Goal: Transaction & Acquisition: Purchase product/service

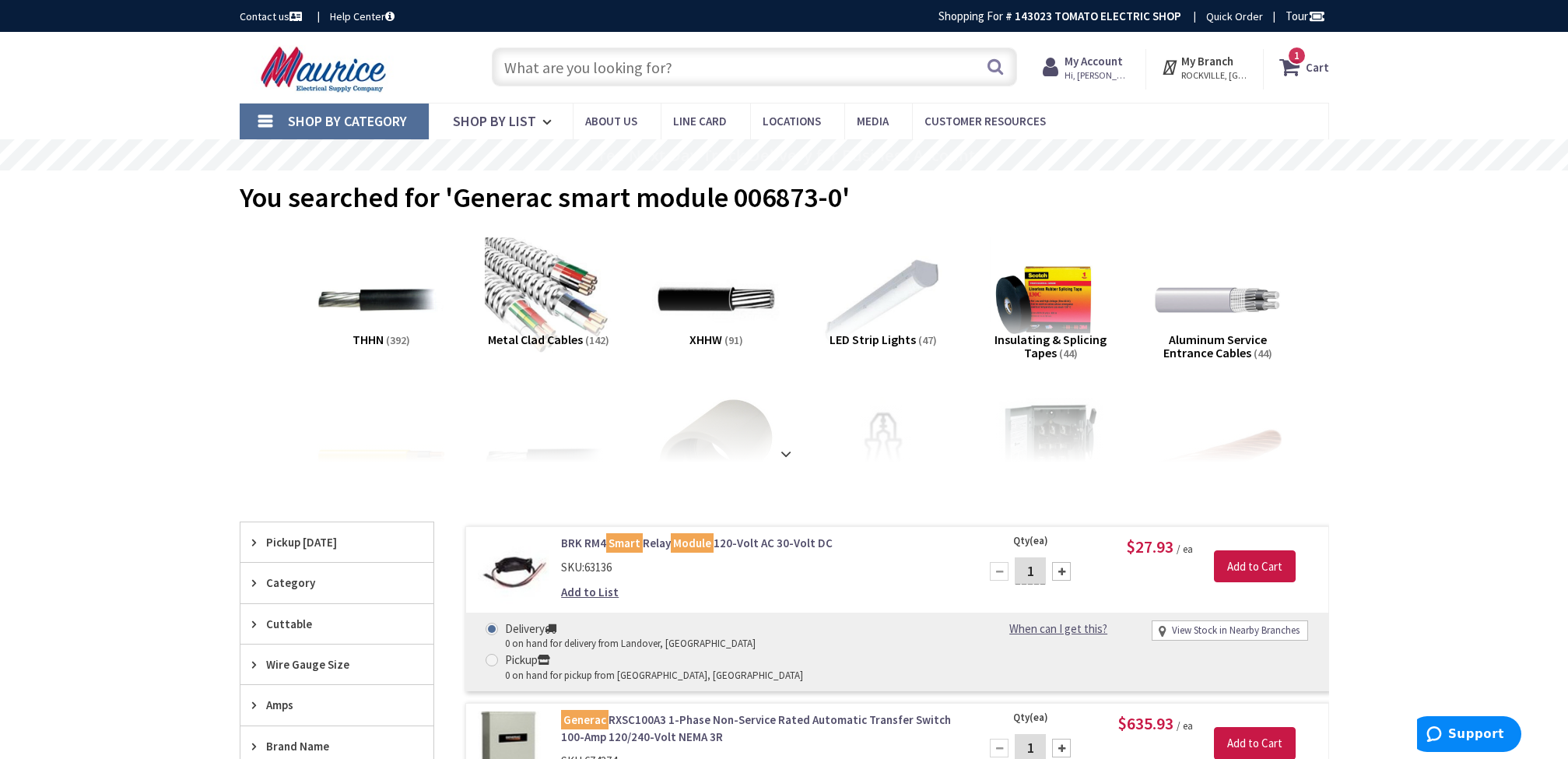
click at [818, 79] on input "text" at bounding box center [754, 66] width 525 height 39
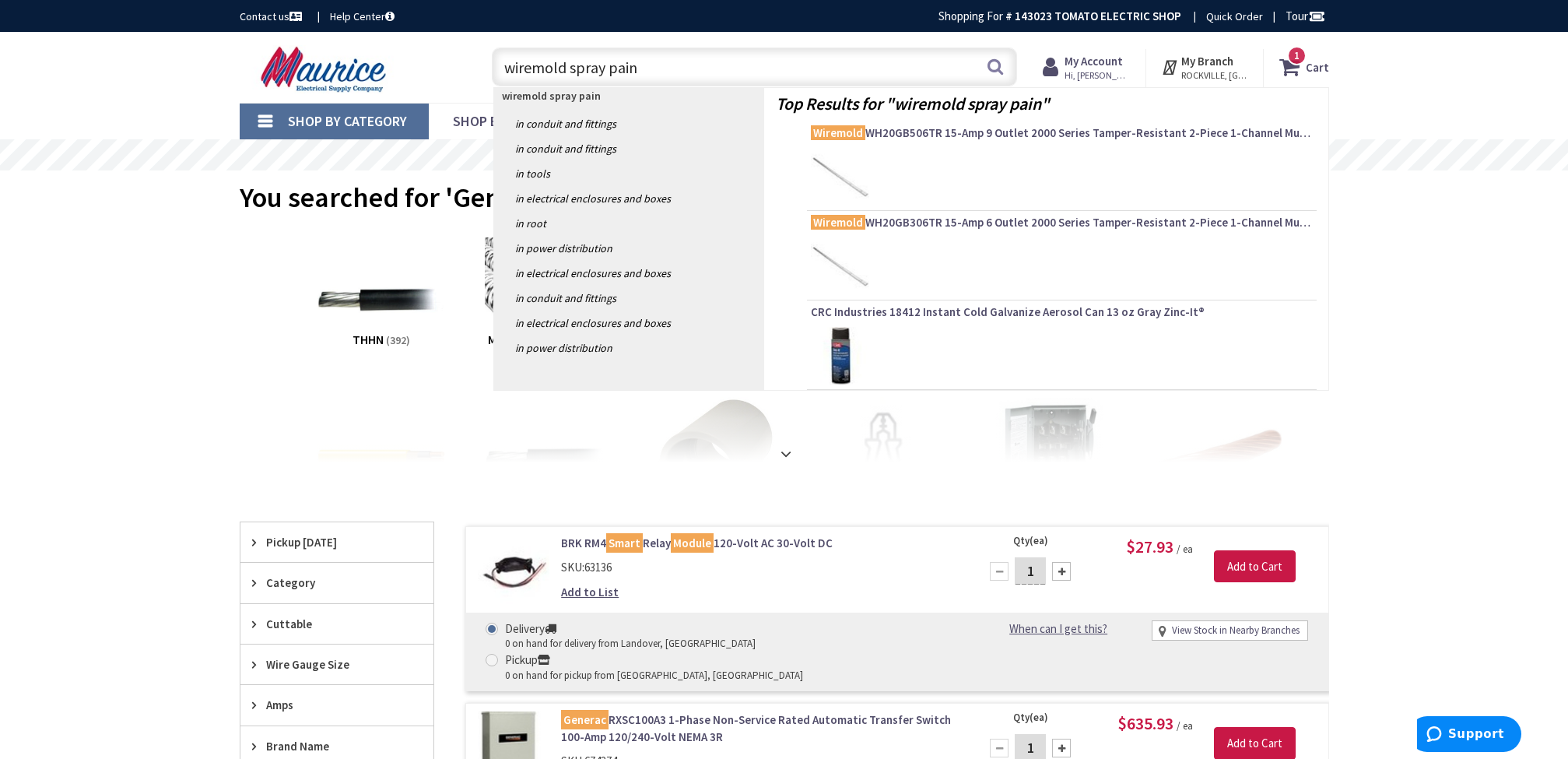
type input "wiremold spray paint"
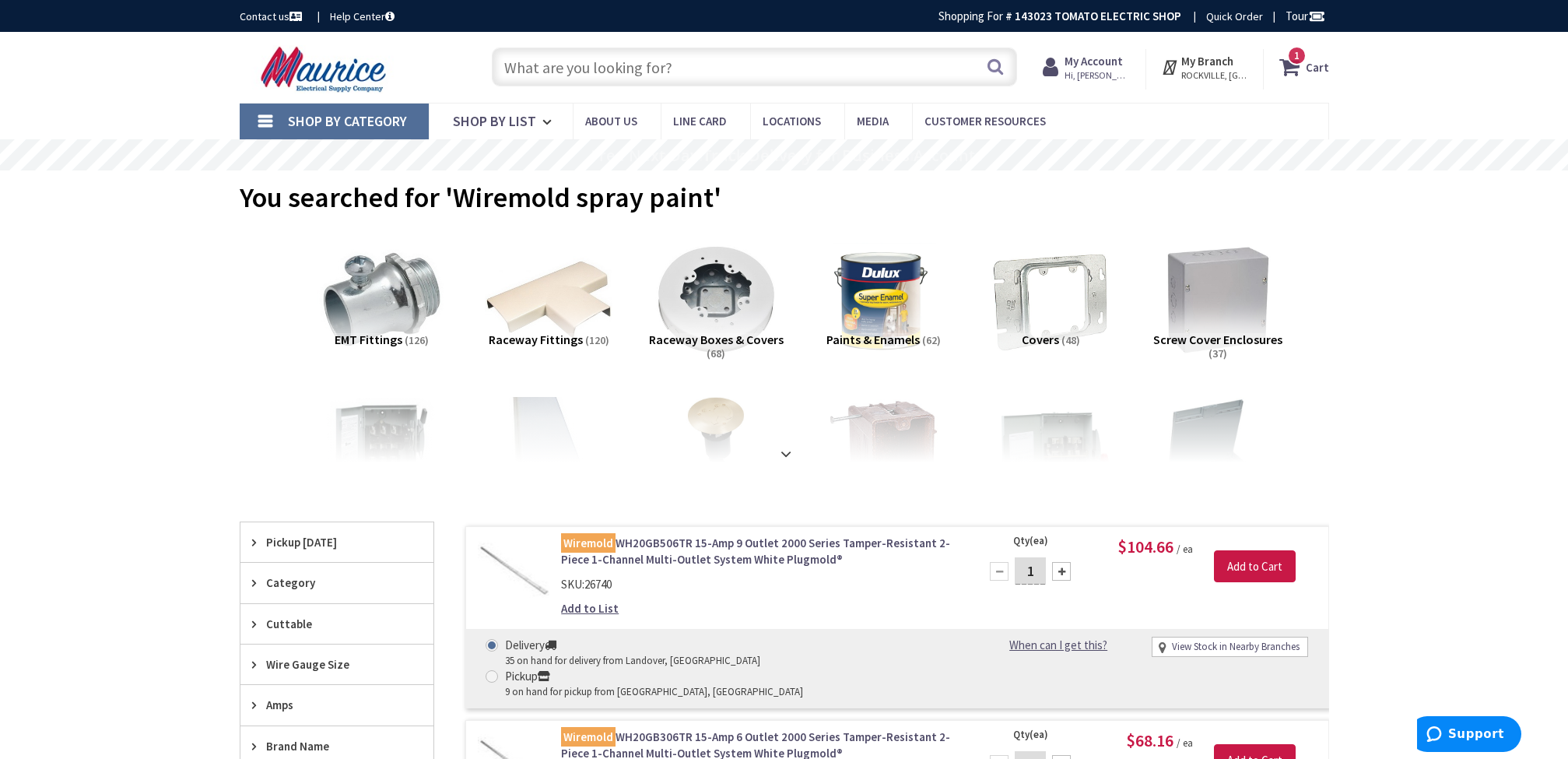
click at [617, 68] on input "text" at bounding box center [754, 66] width 525 height 39
drag, startPoint x: 451, startPoint y: 199, endPoint x: 710, endPoint y: 195, distance: 259.0
click at [710, 195] on span "You searched for 'Wiremold spray paint'" at bounding box center [481, 197] width 482 height 35
copy span "Wiremold spray paint"
paste input "WHWE-S"
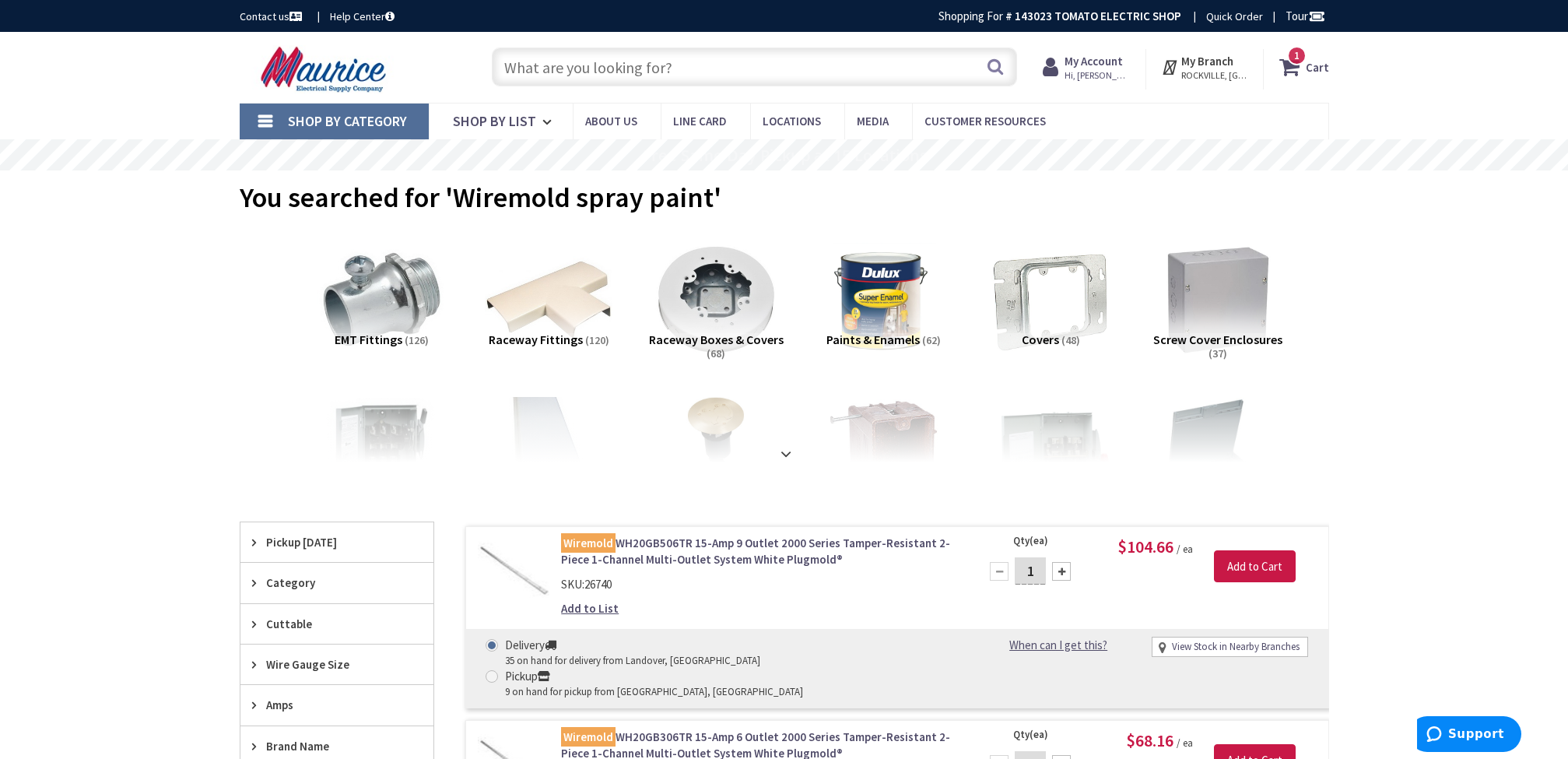
type input "WHWE-S"
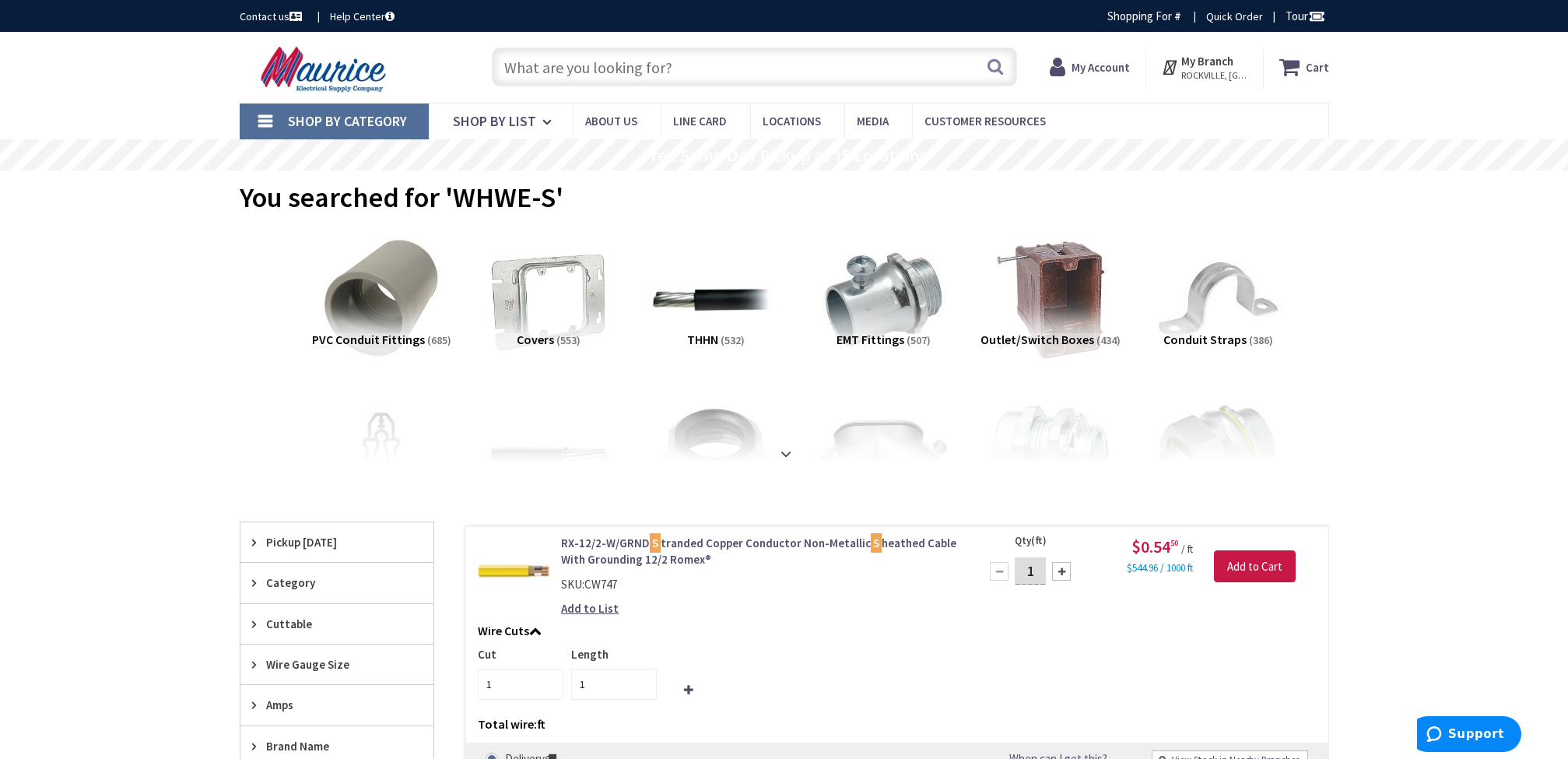
paste input "WHWE-S"
type input "wiremold WHWE-S"
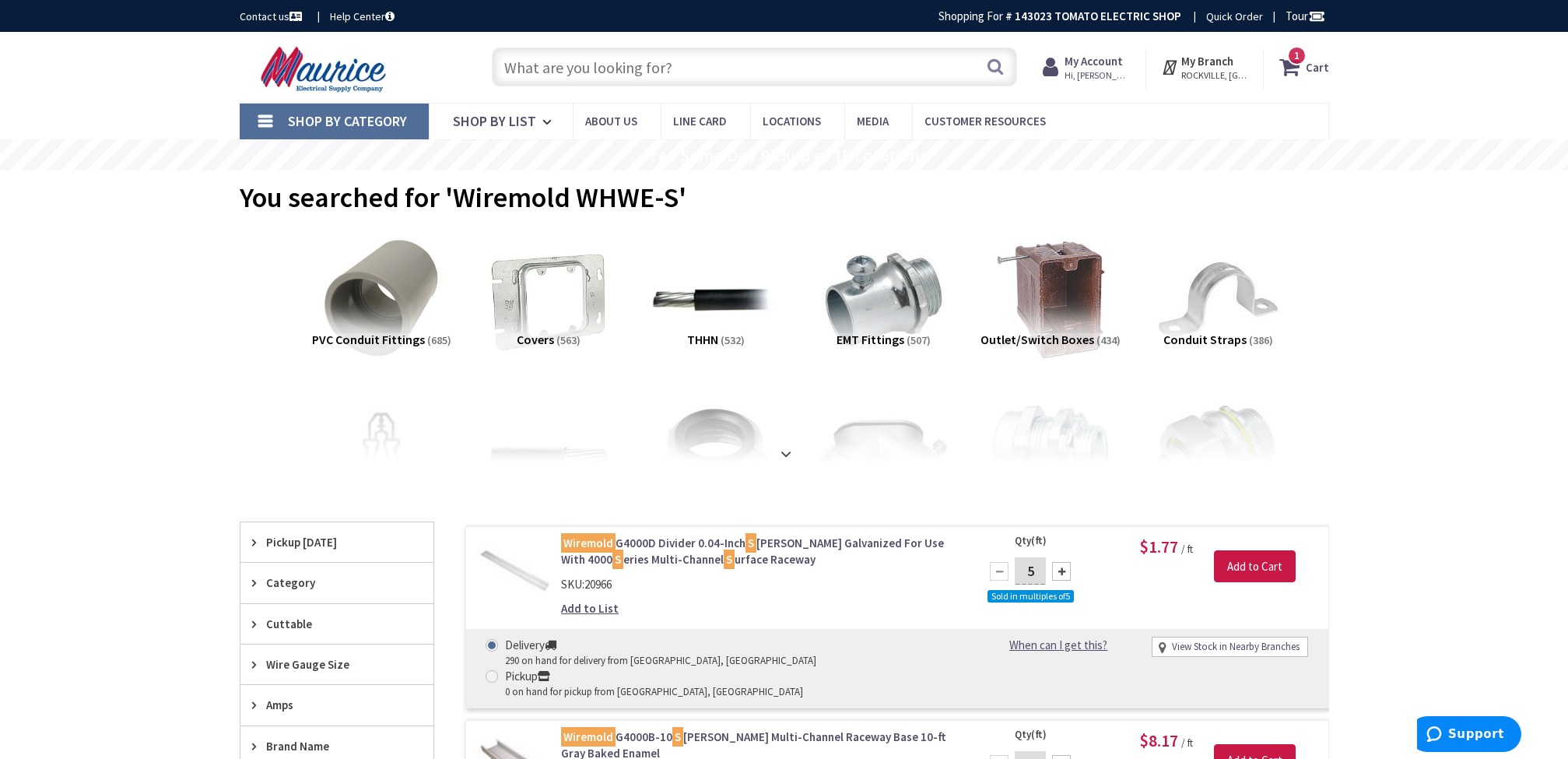
click at [607, 68] on input "text" at bounding box center [754, 66] width 525 height 39
paste input "78677601081"
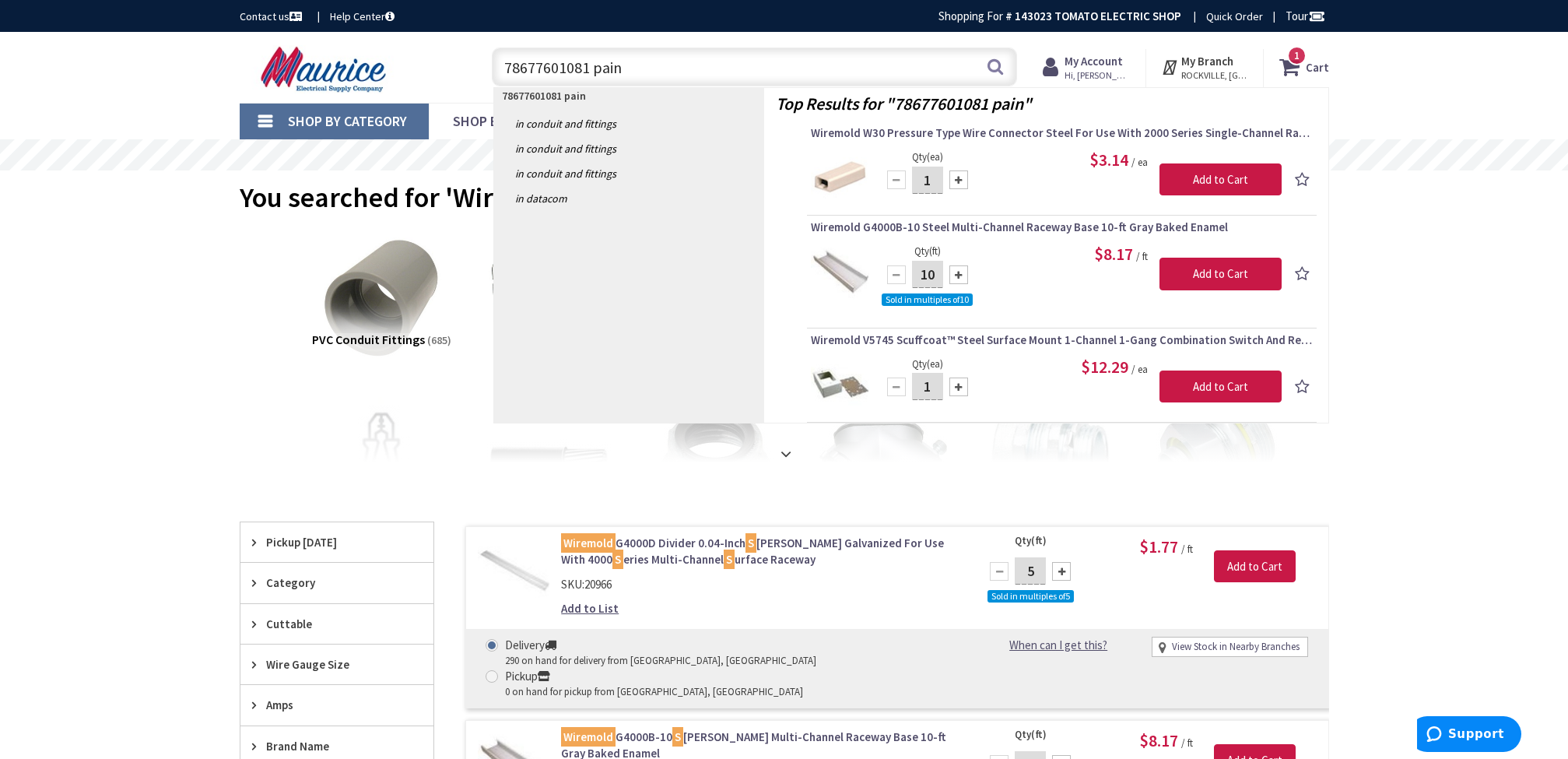
type input "78677601081 paint"
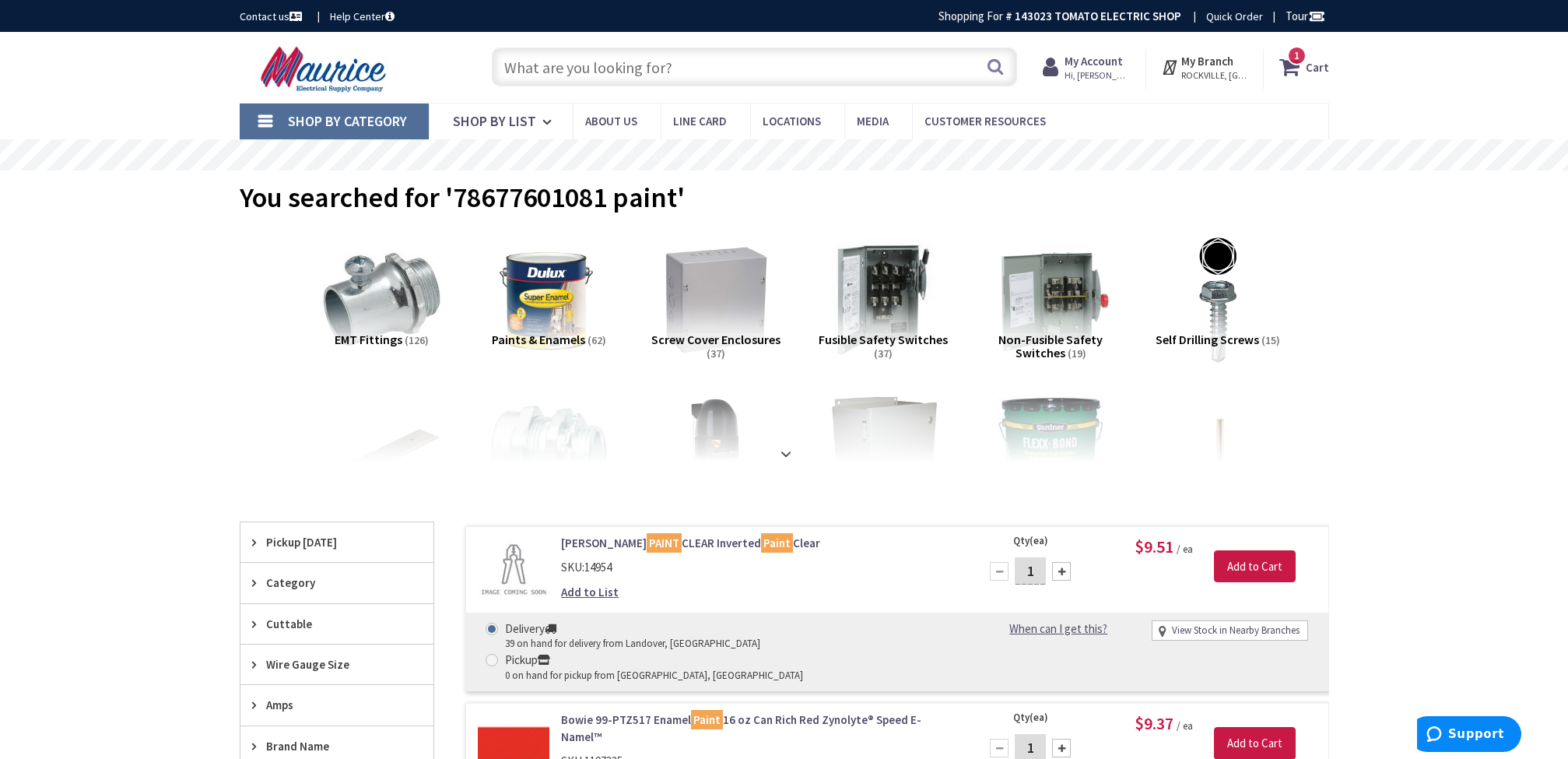
paste input "wiremold paint wwe-p"
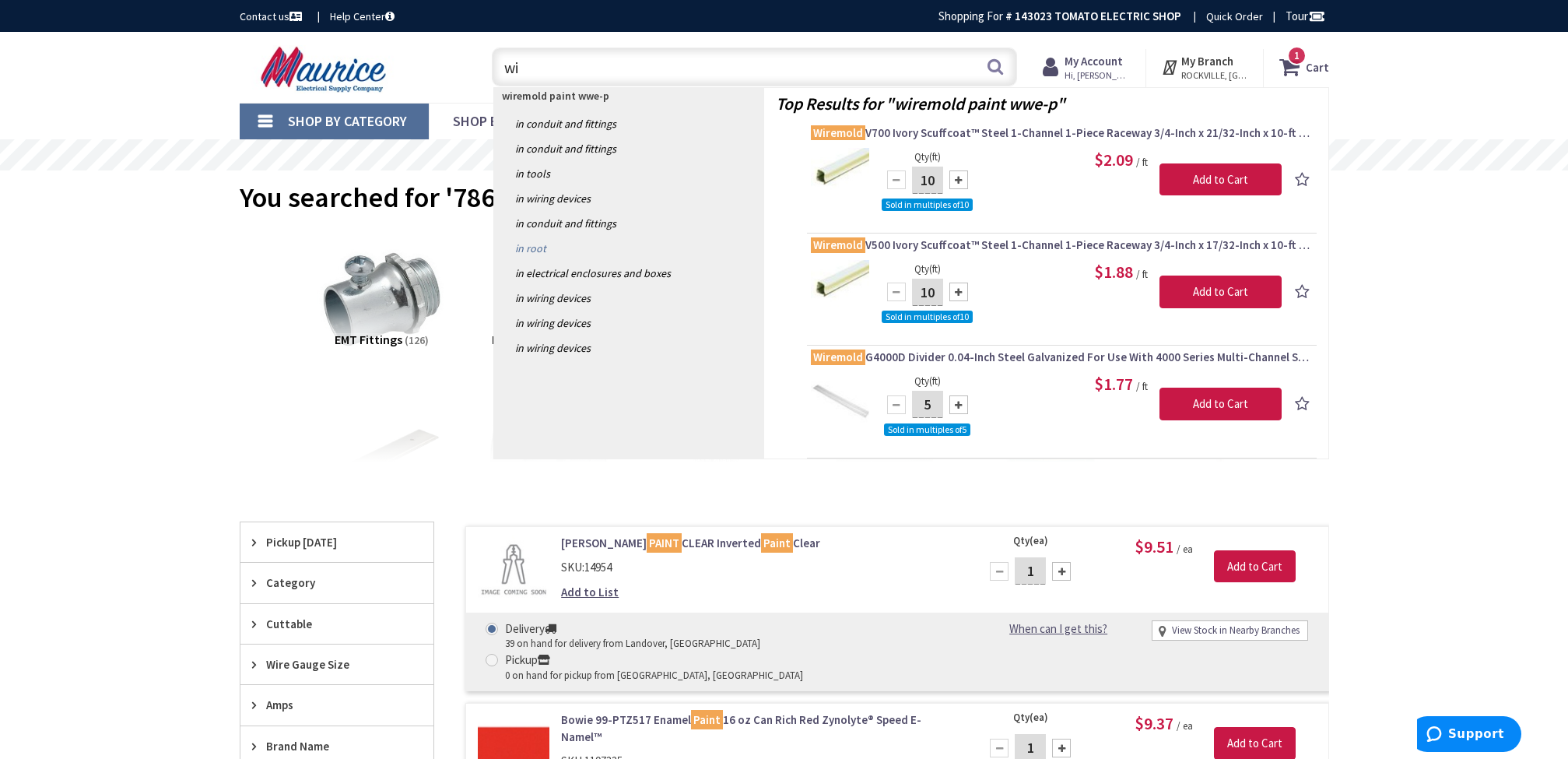
type input "w"
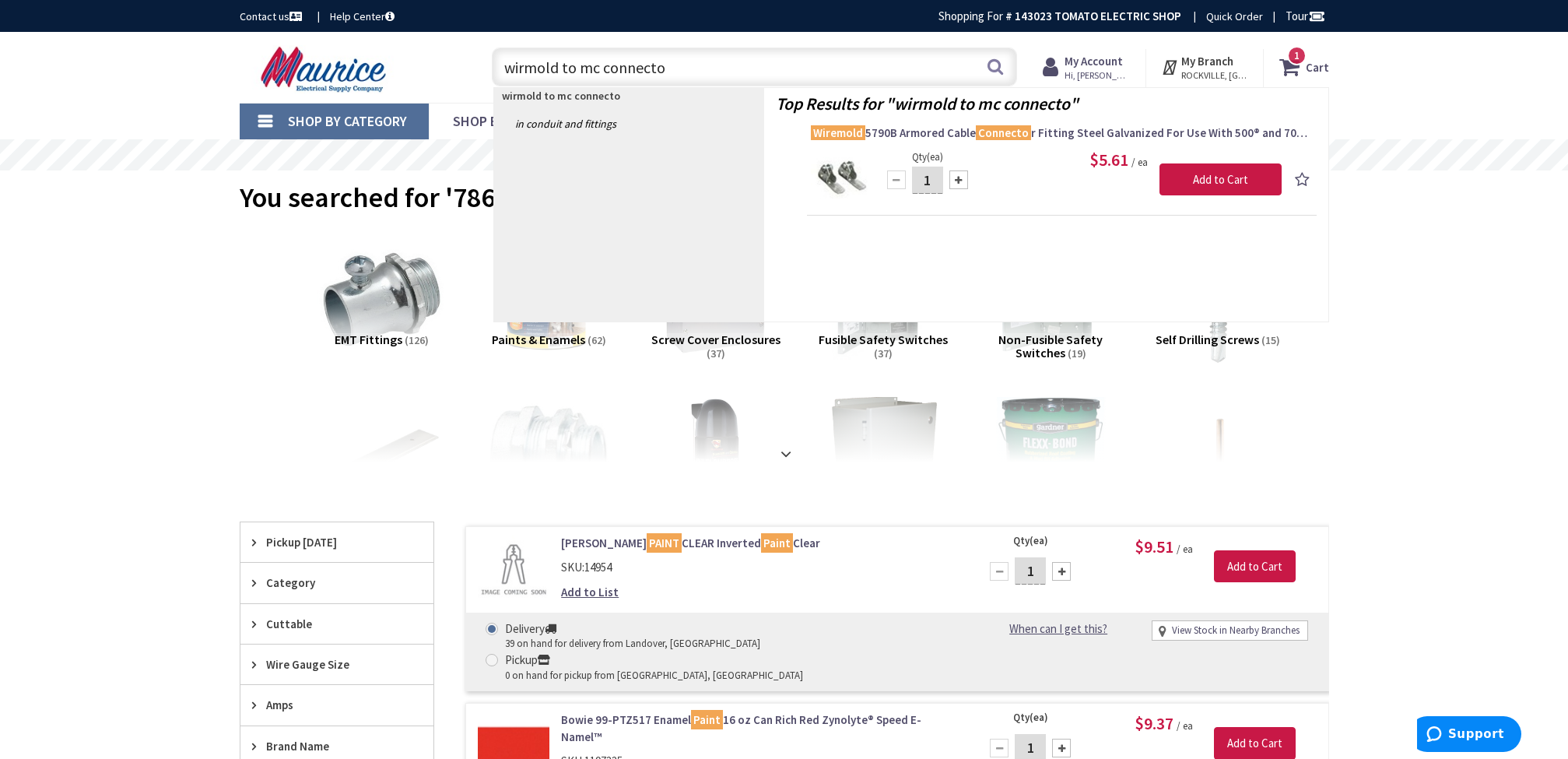
type input "wirmold to mc connector"
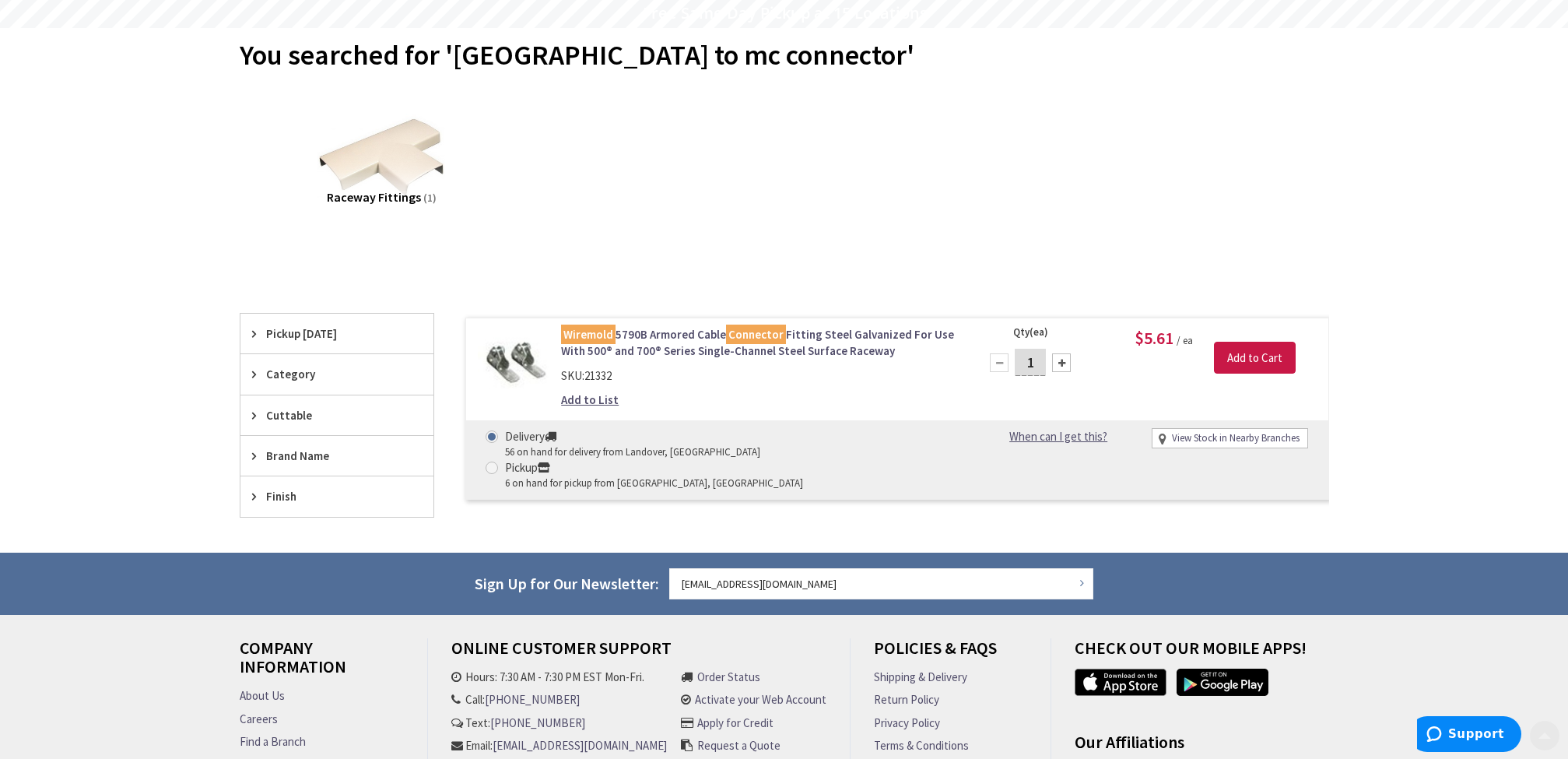
scroll to position [156, 0]
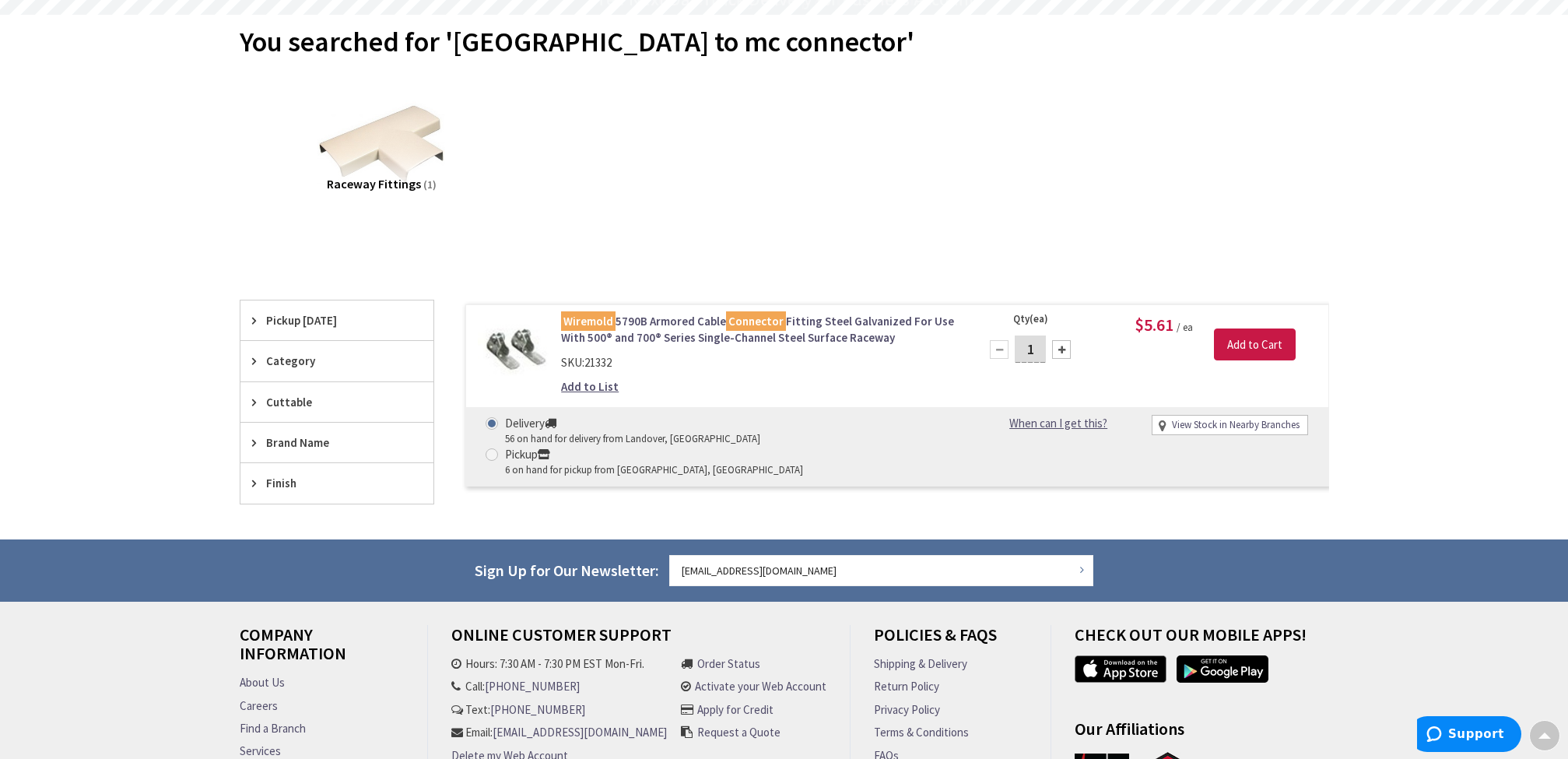
click at [529, 357] on img at bounding box center [514, 349] width 72 height 72
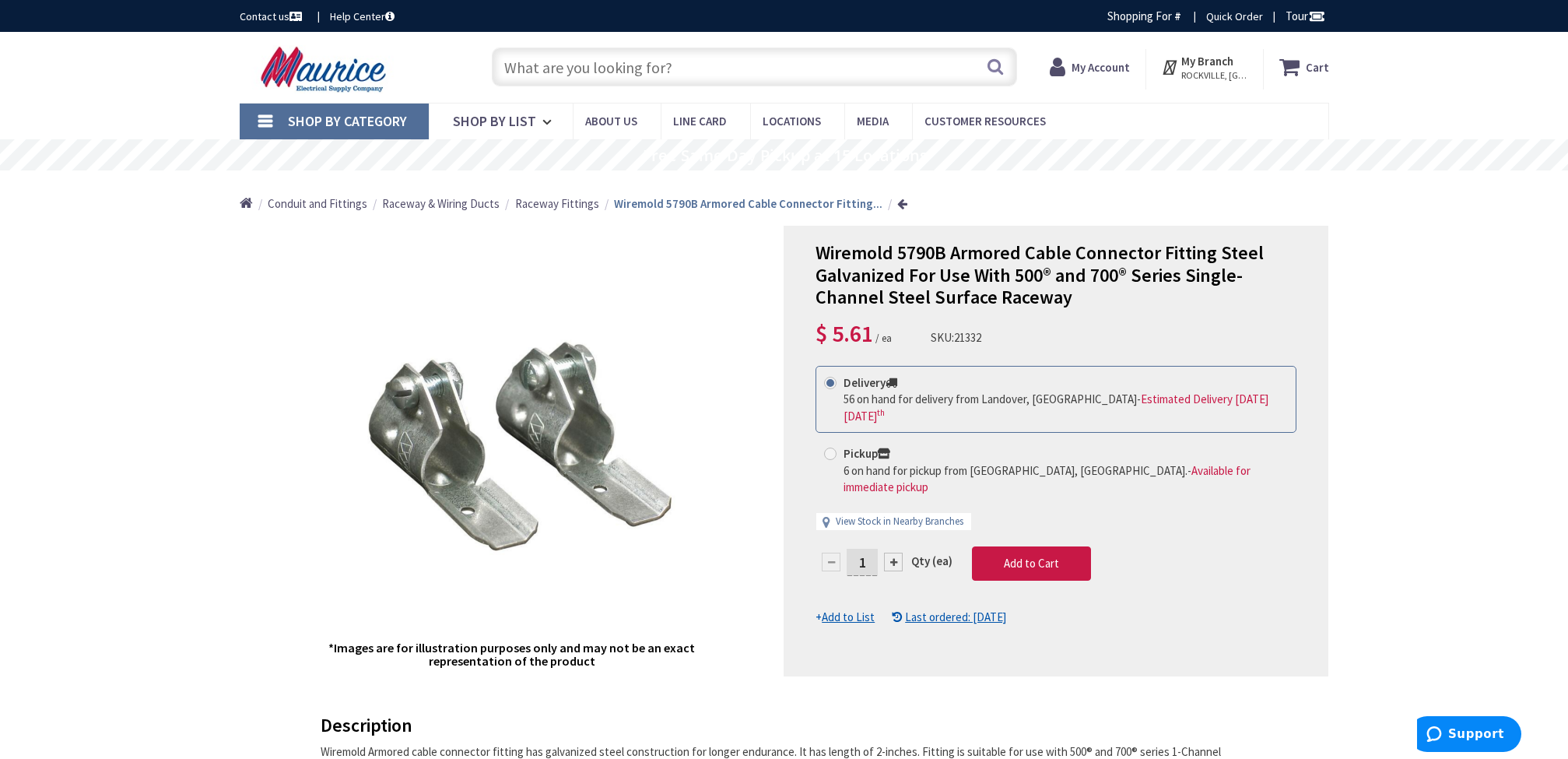
click at [692, 61] on input "text" at bounding box center [754, 66] width 525 height 39
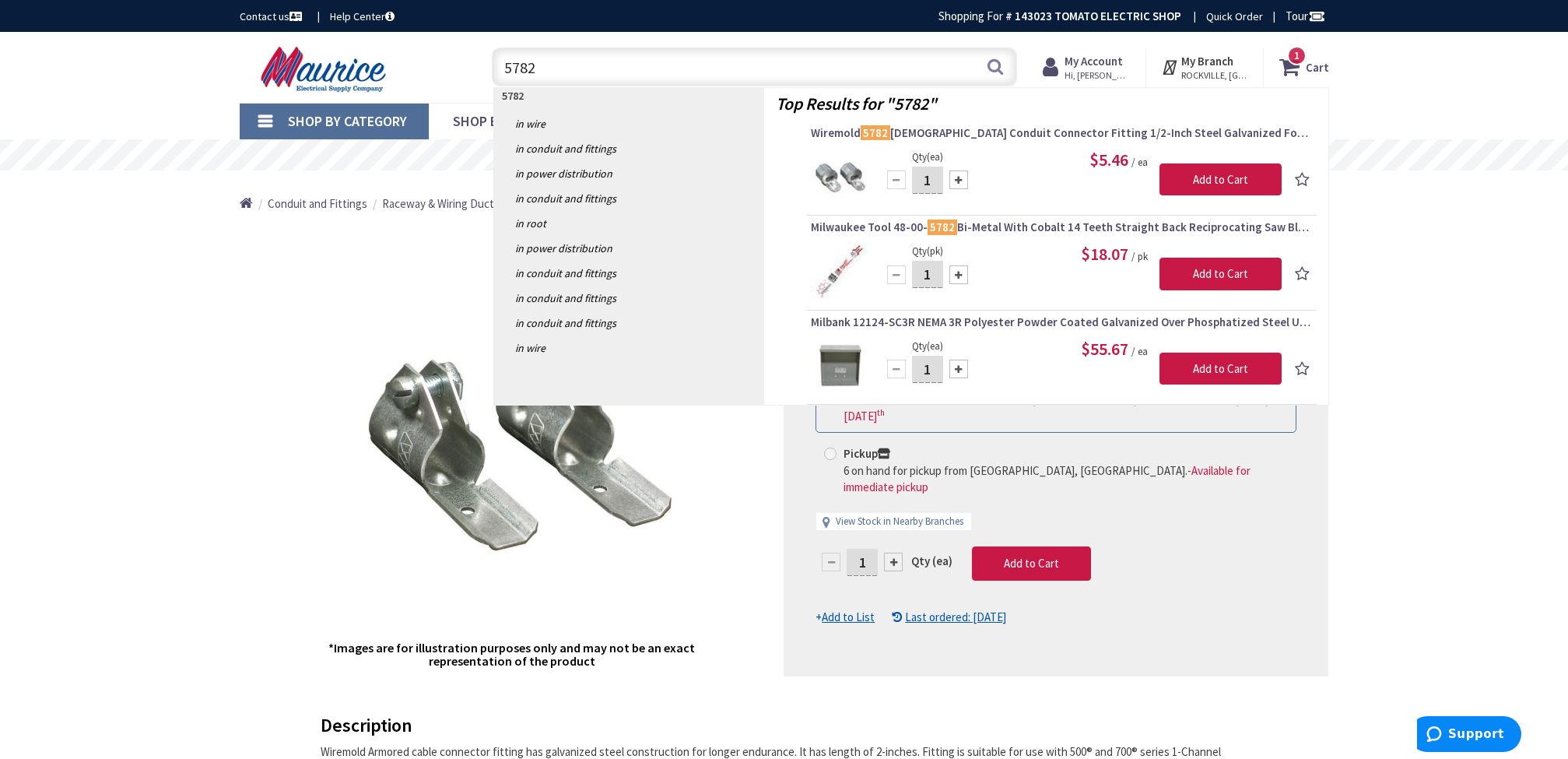
click at [453, 434] on img at bounding box center [512, 444] width 371 height 371
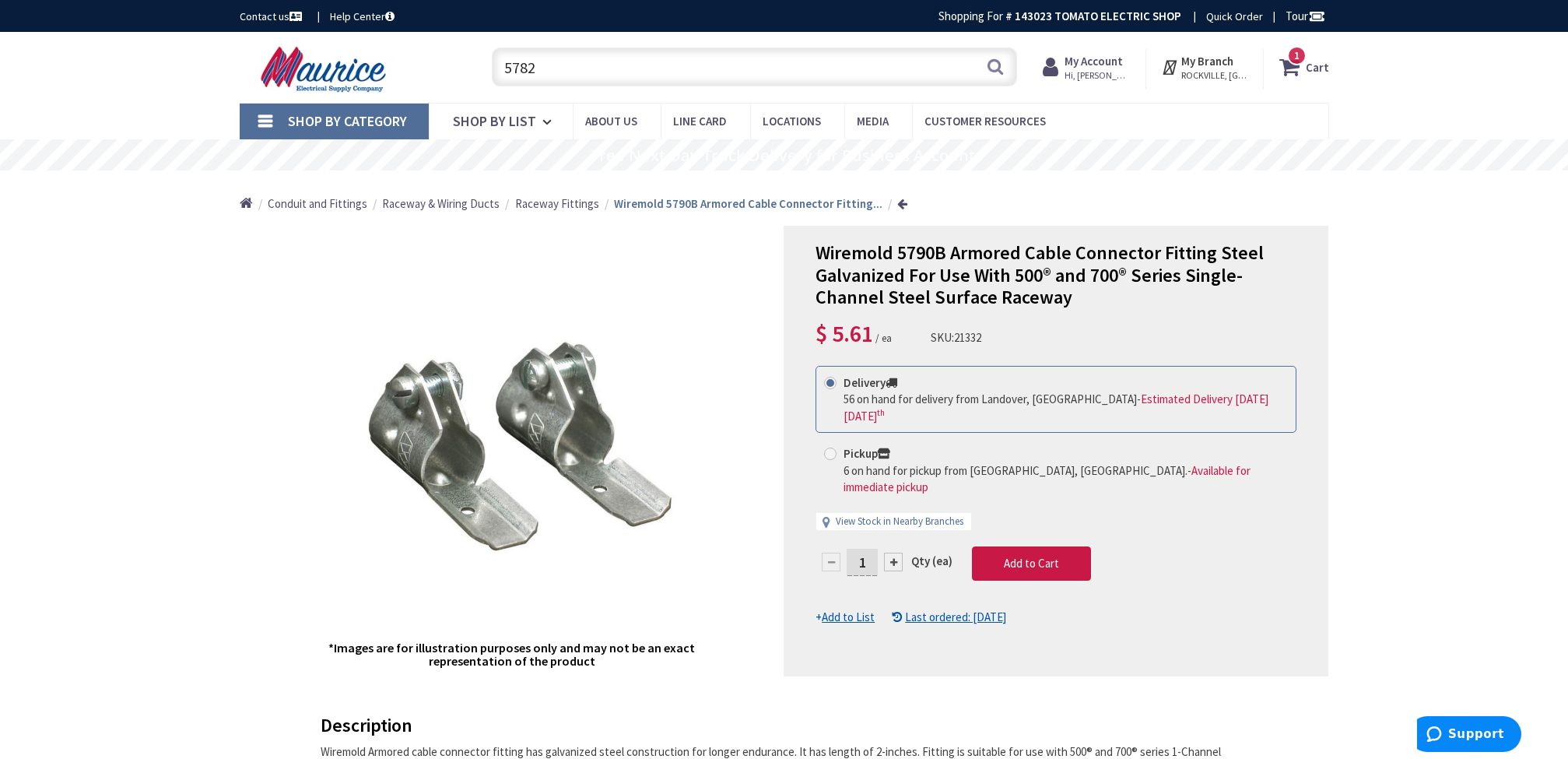
click at [609, 75] on input "5782" at bounding box center [754, 66] width 525 height 39
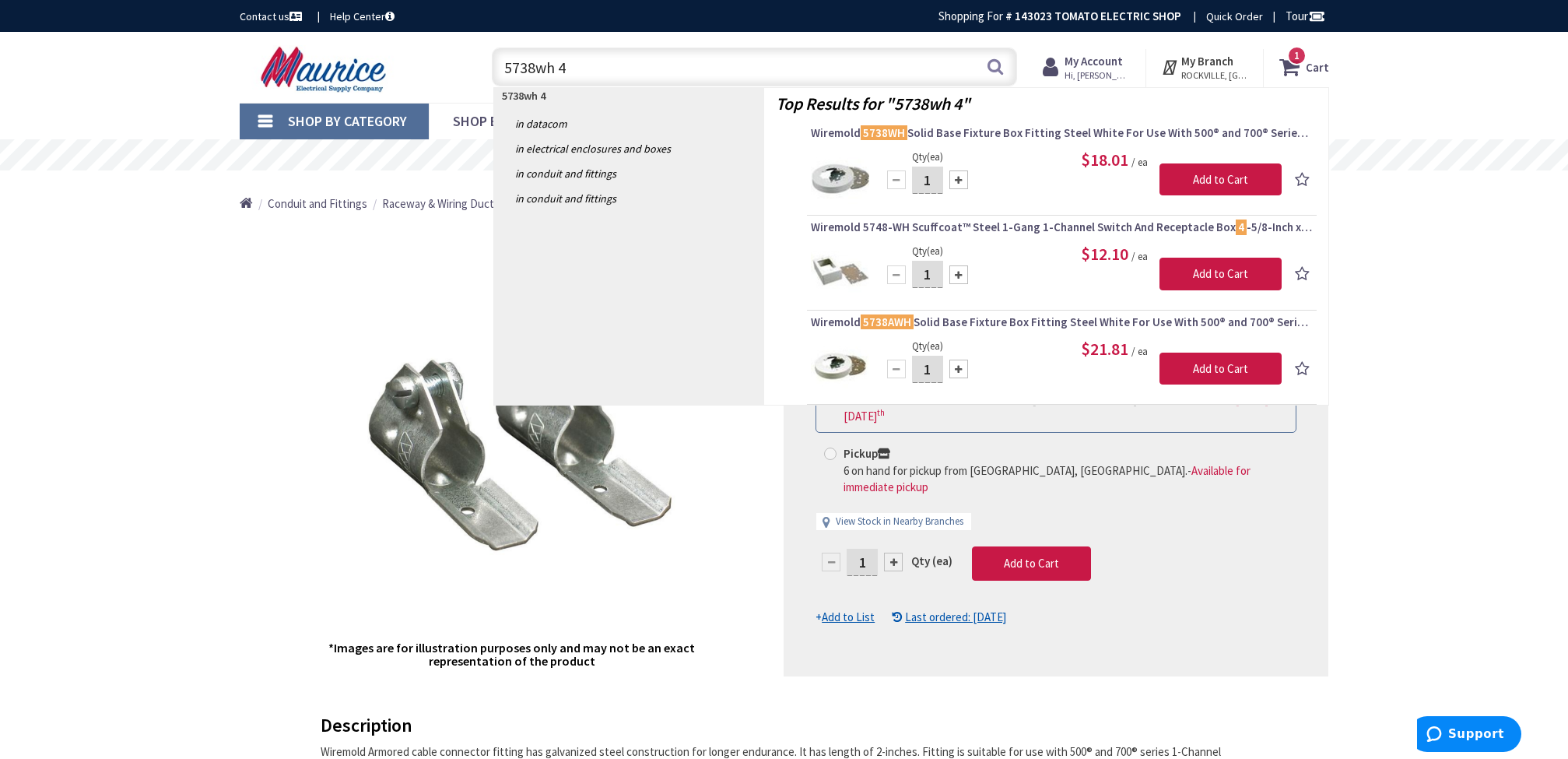
type input "5738wh 4"
click at [853, 179] on img at bounding box center [840, 177] width 59 height 59
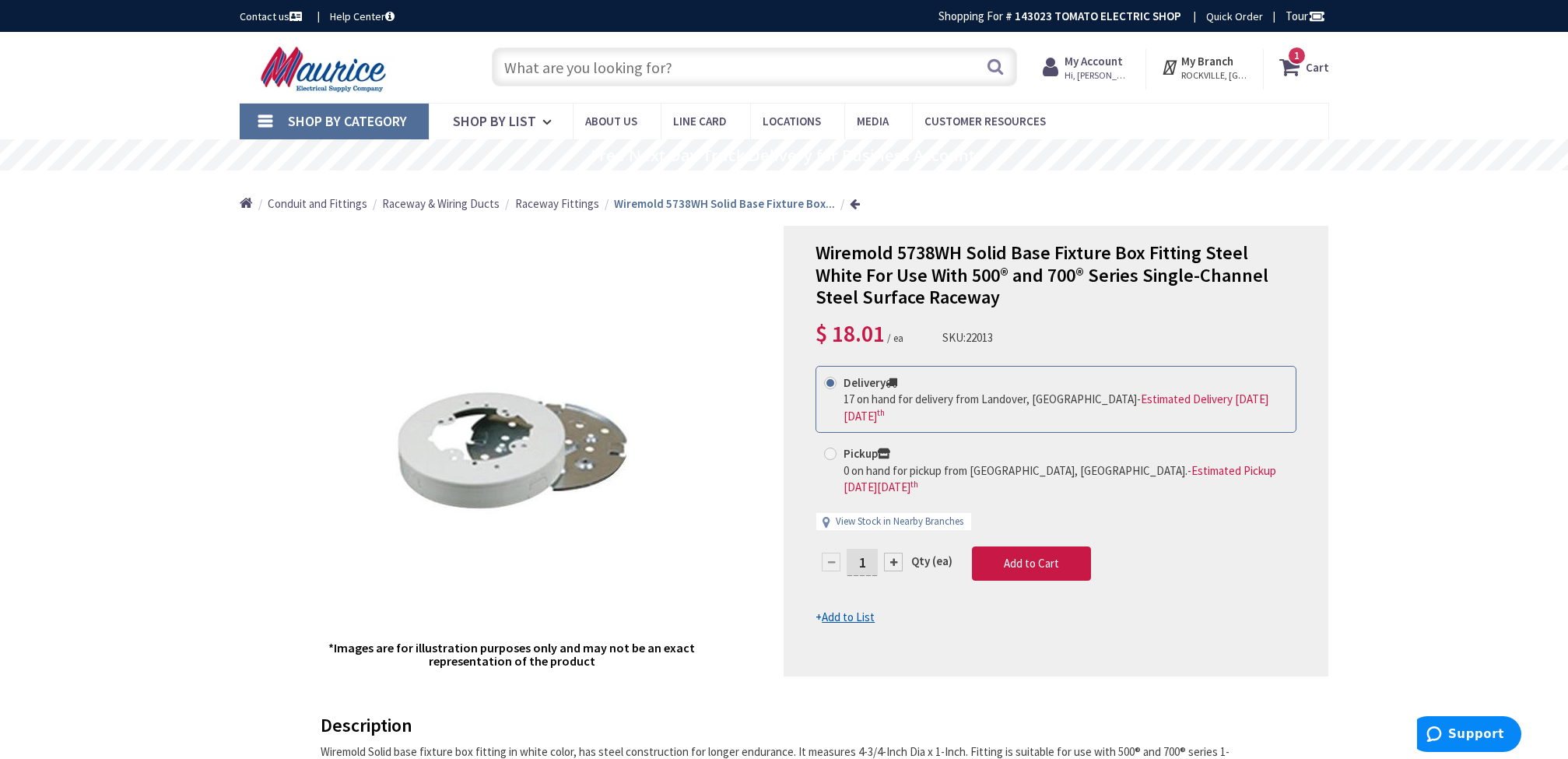
click at [898, 553] on div at bounding box center [893, 562] width 18 height 18
click at [898, 529] on div at bounding box center [1056, 452] width 543 height 450
click at [898, 553] on div at bounding box center [893, 562] width 18 height 18
type input "4"
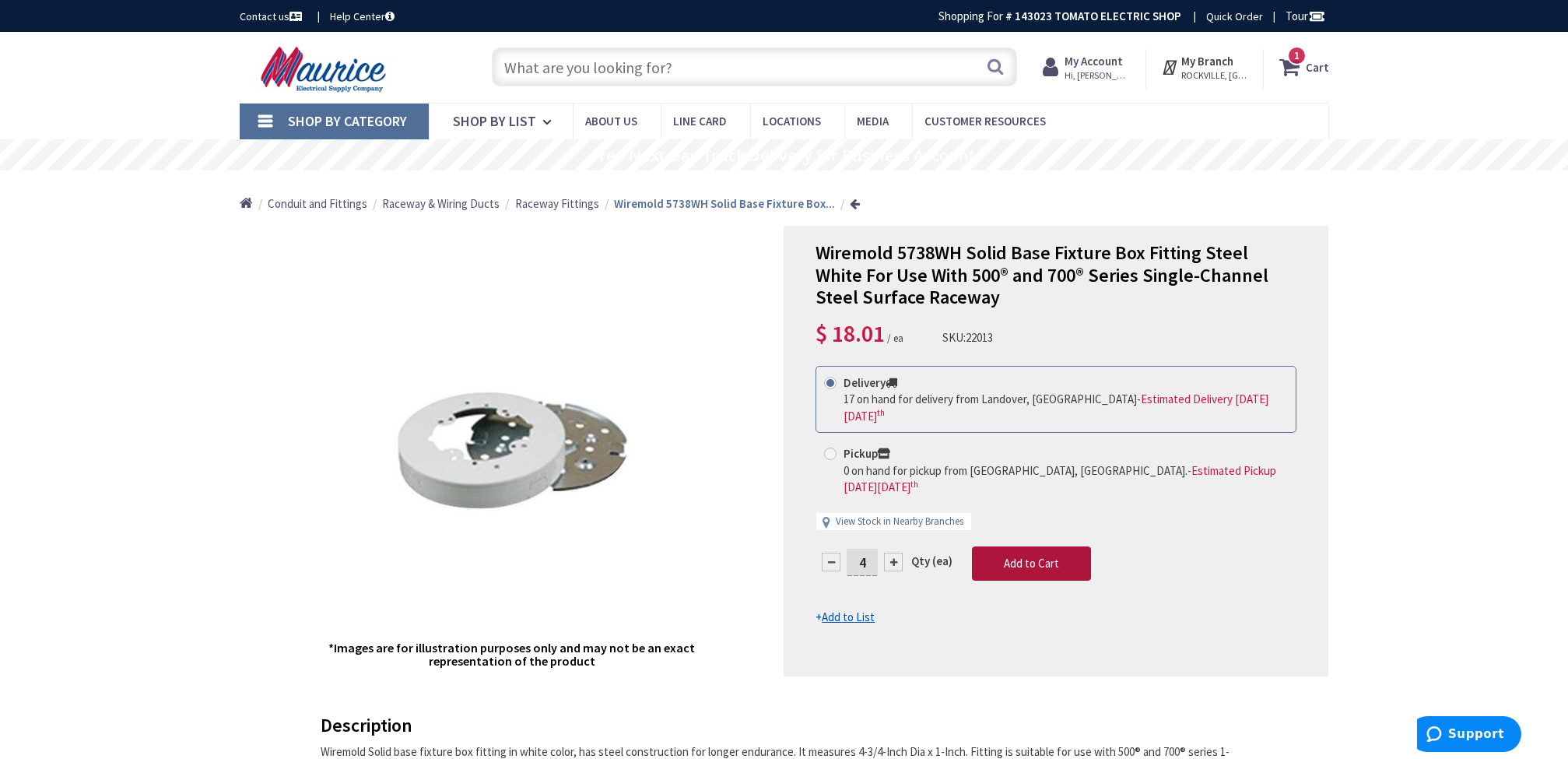
click at [1040, 556] on span "Add to Cart" at bounding box center [1032, 563] width 56 height 14
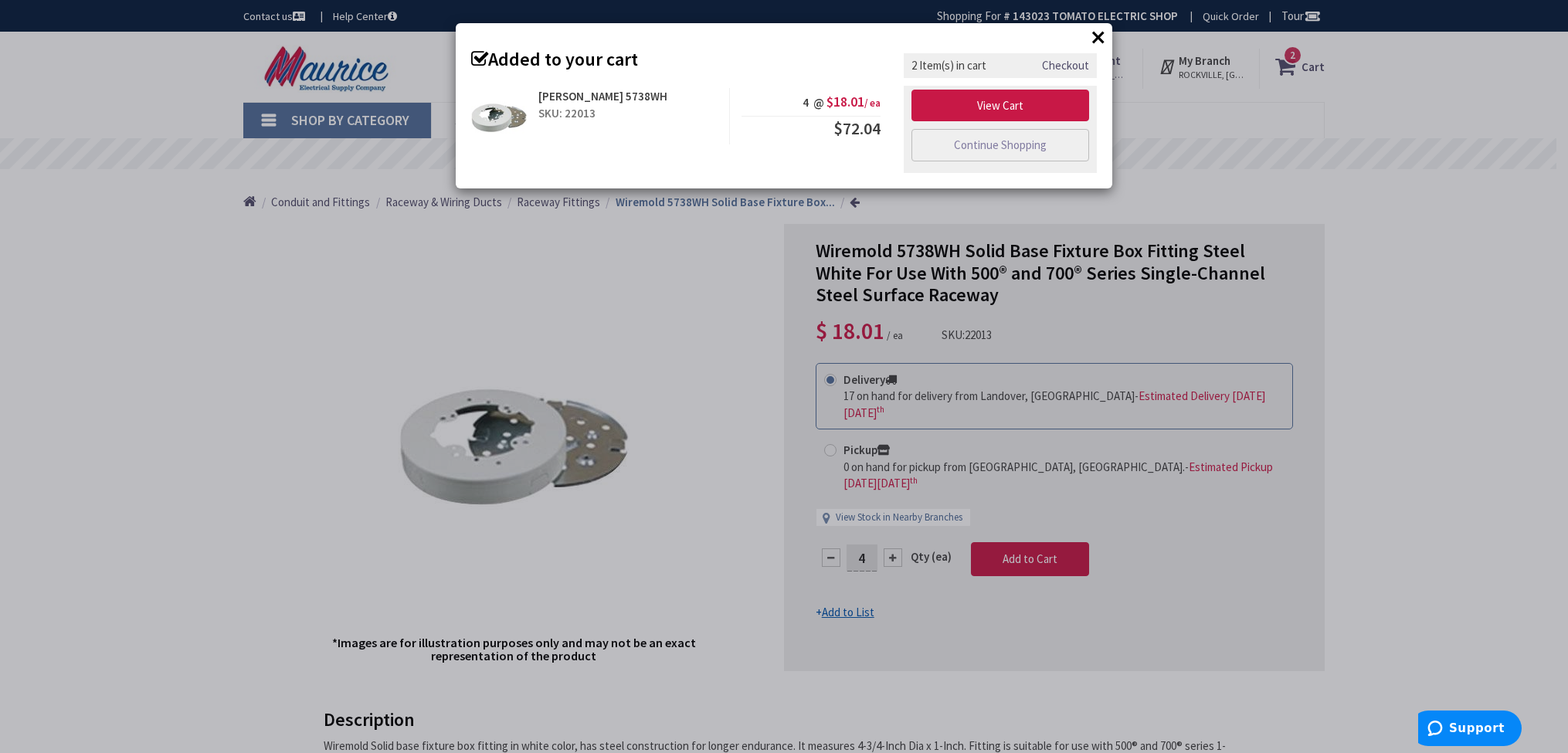
click at [1099, 39] on button "×" at bounding box center [1098, 37] width 23 height 23
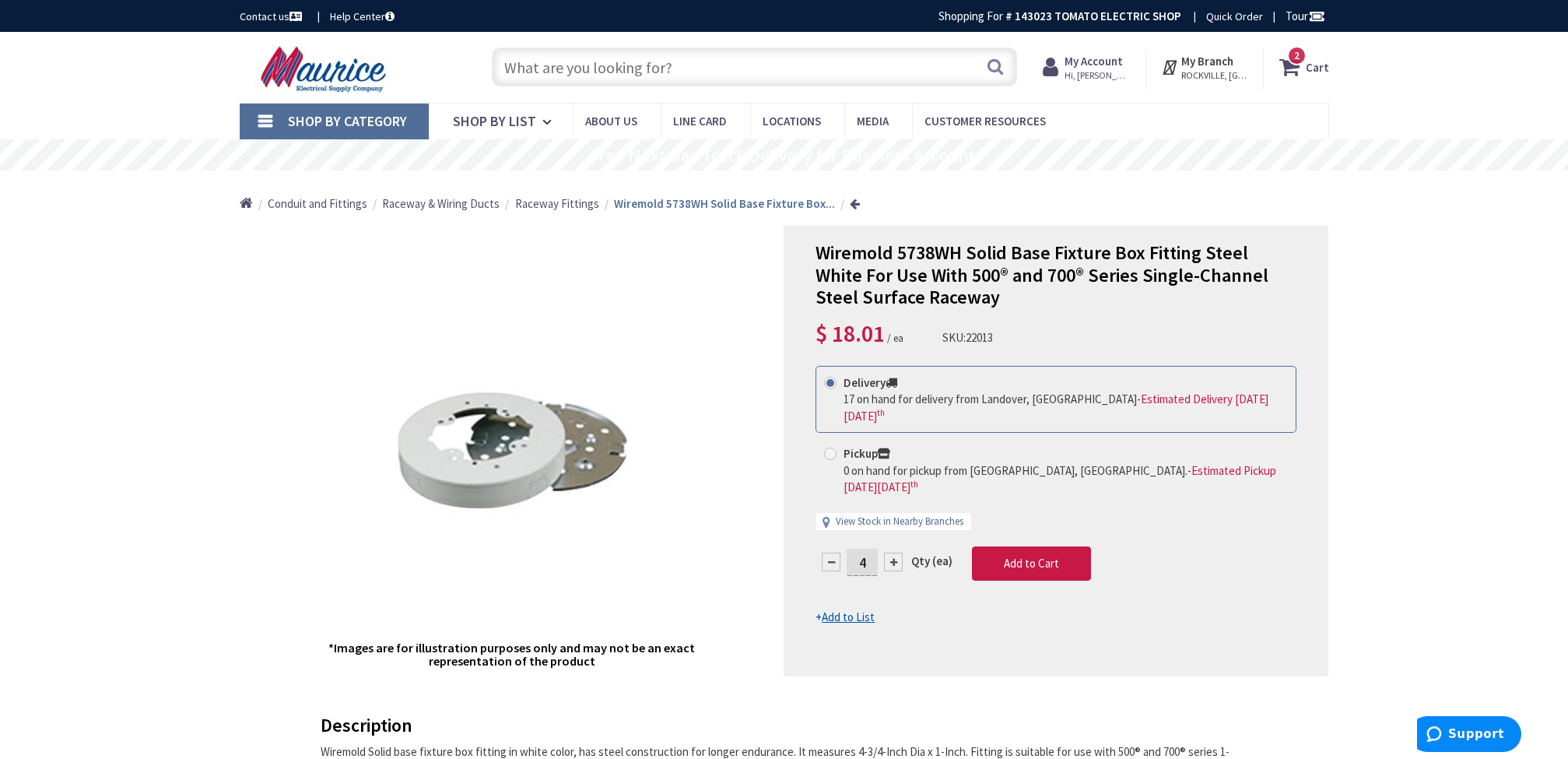
click at [1315, 65] on strong "Cart" at bounding box center [1317, 66] width 23 height 28
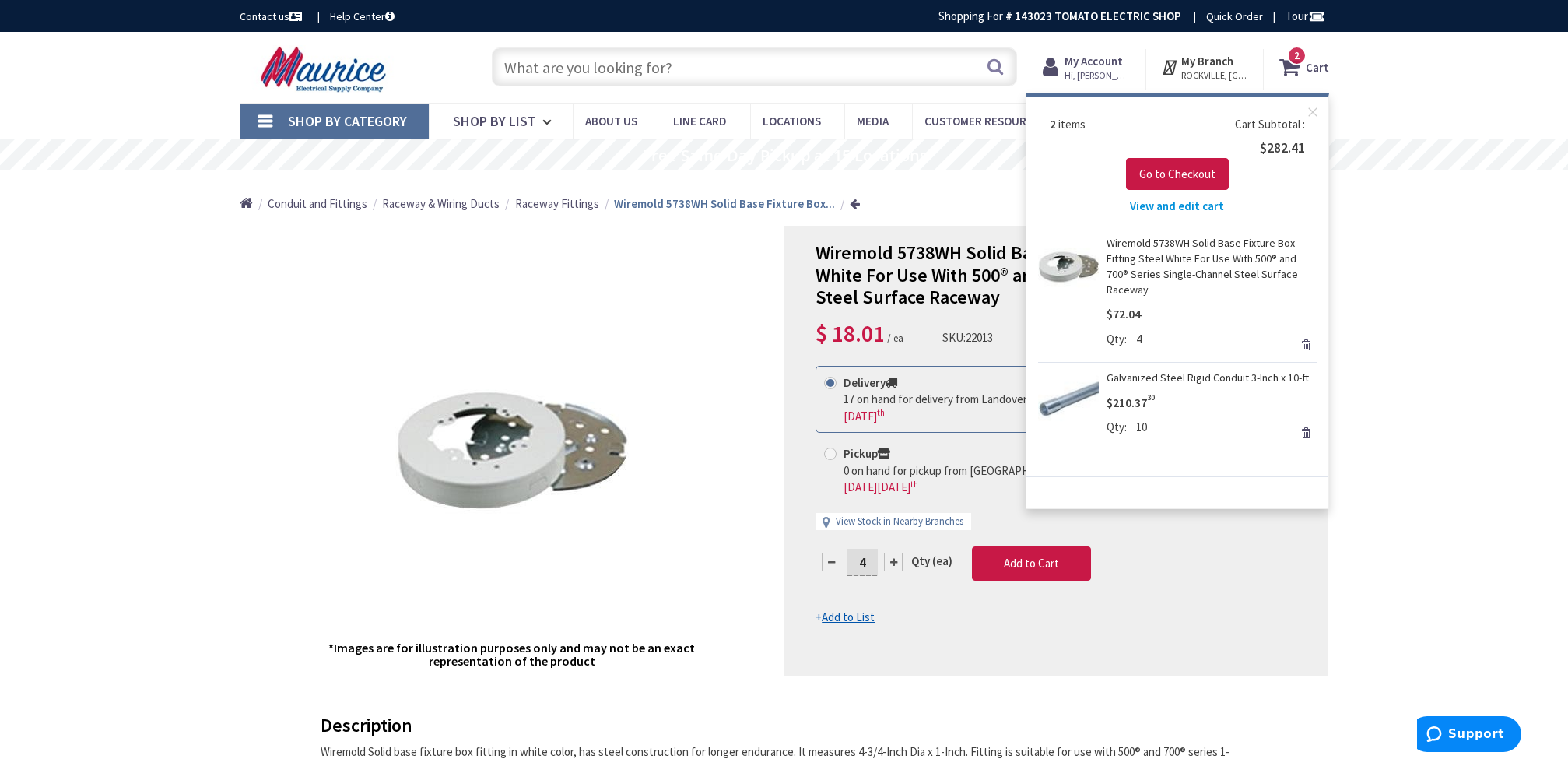
click at [1308, 422] on link "Remove" at bounding box center [1306, 432] width 22 height 22
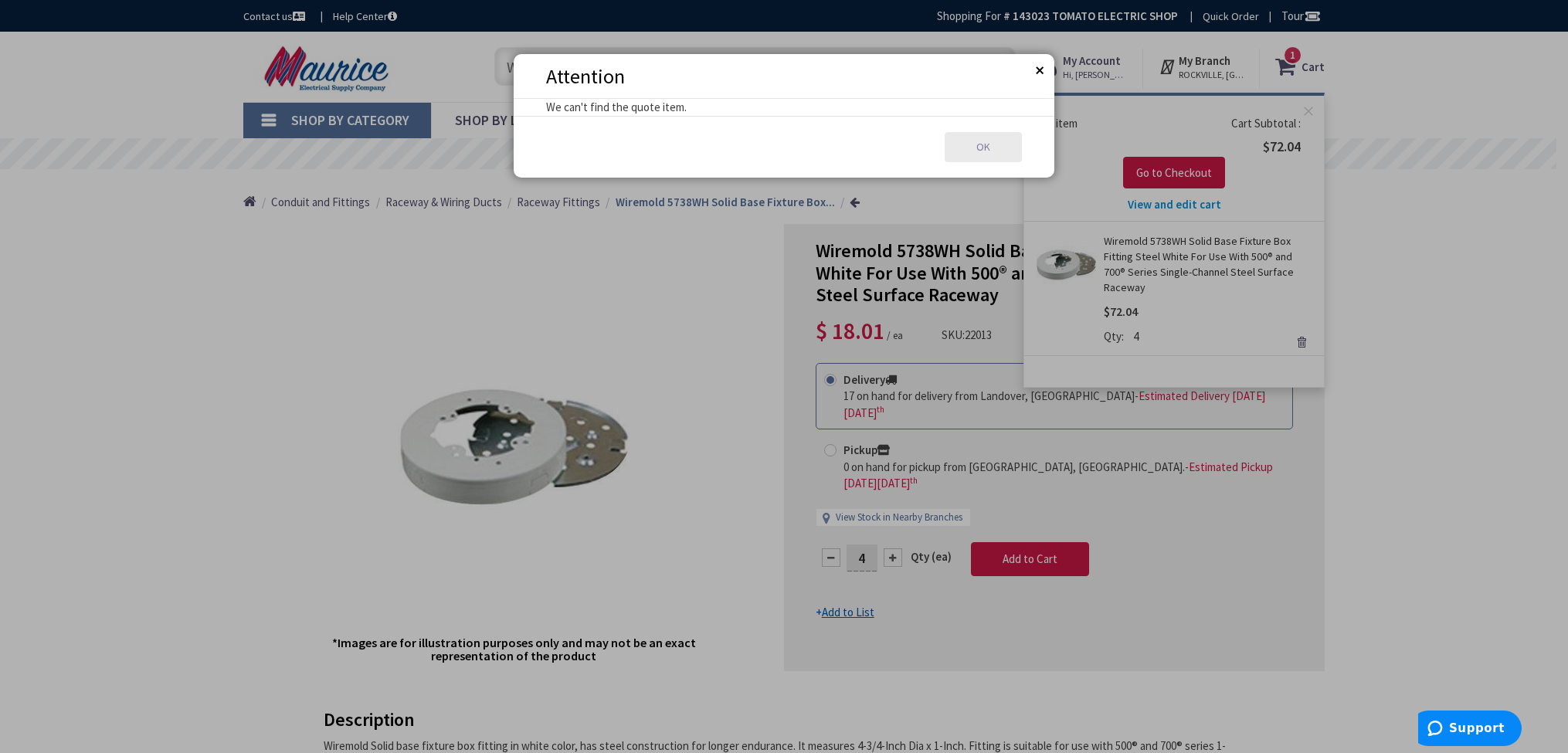
click at [993, 155] on button "OK" at bounding box center [982, 148] width 77 height 31
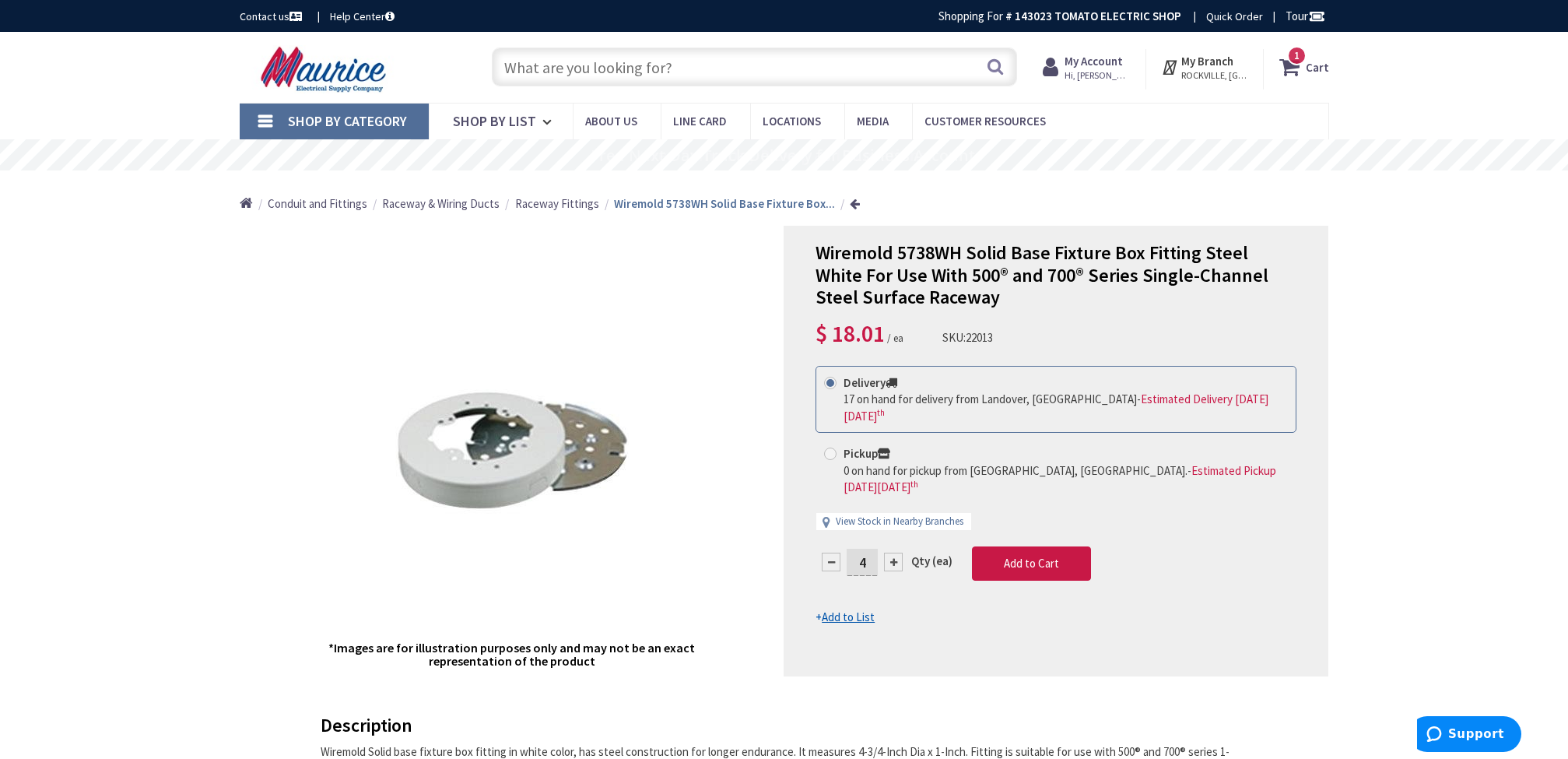
click at [1315, 67] on strong "Cart" at bounding box center [1317, 66] width 23 height 28
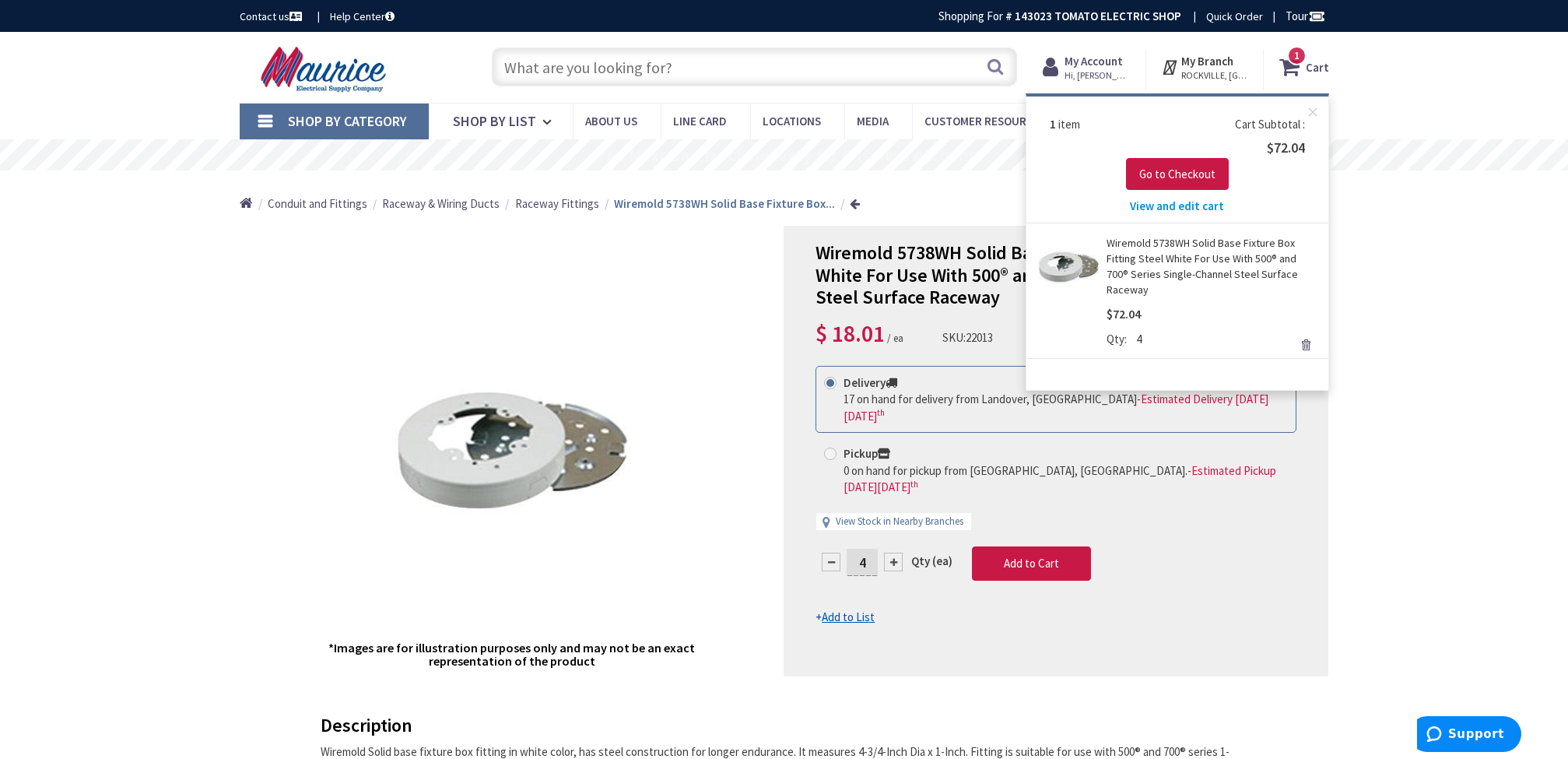
click at [1308, 334] on link "Remove" at bounding box center [1306, 345] width 22 height 22
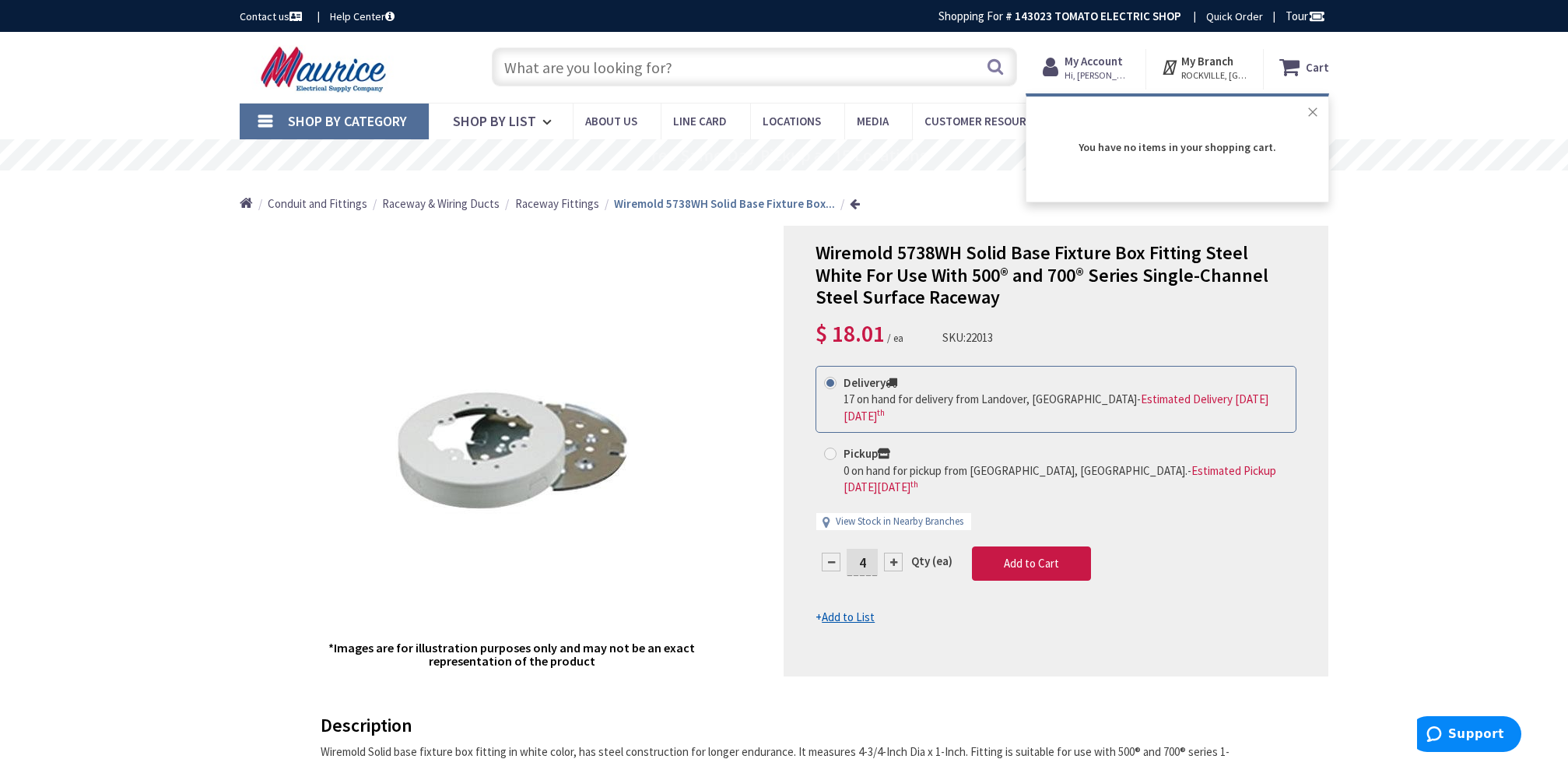
click at [1310, 111] on button "Close" at bounding box center [1313, 112] width 31 height 31
